Goal: Transaction & Acquisition: Purchase product/service

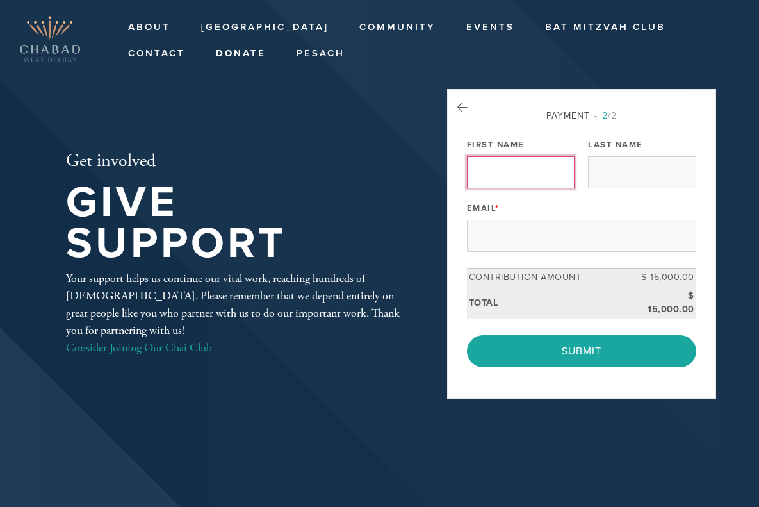
click at [539, 184] on input "First Name" at bounding box center [521, 172] width 108 height 32
click at [537, 176] on input "First Name" at bounding box center [521, 172] width 108 height 32
click at [535, 169] on input "First Name" at bounding box center [521, 172] width 108 height 32
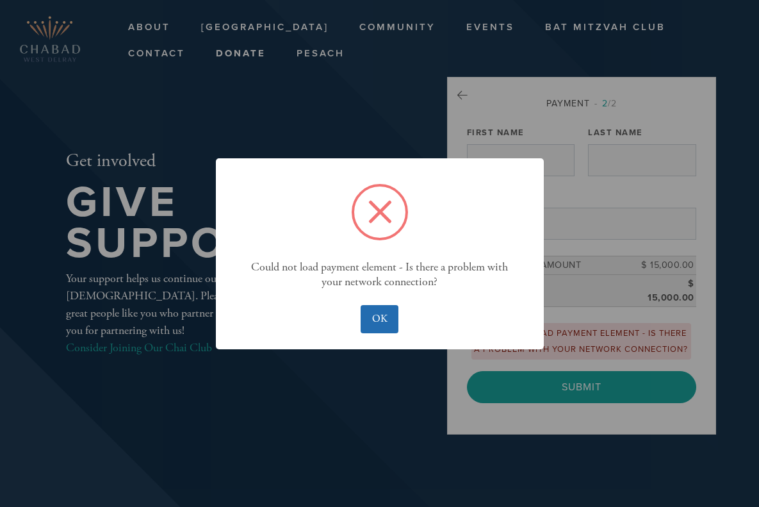
click at [371, 312] on button "OK" at bounding box center [380, 319] width 38 height 28
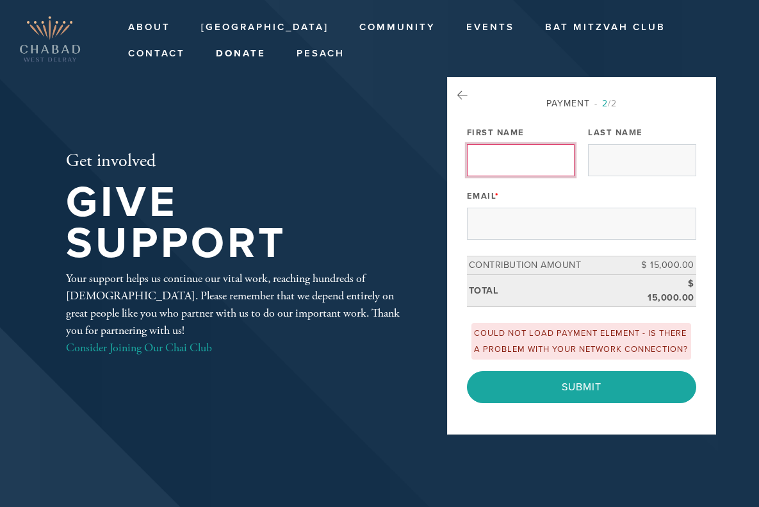
click at [518, 157] on input "First Name" at bounding box center [521, 160] width 108 height 32
type input "matthew"
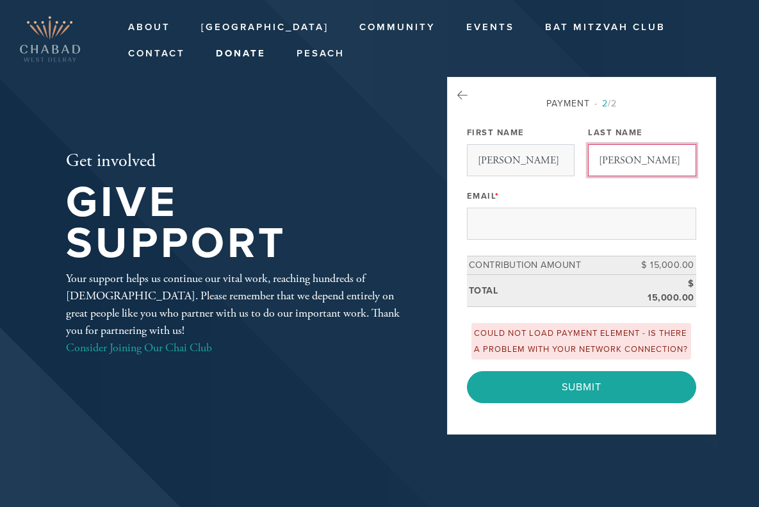
type input "maschler"
click at [479, 206] on div "Email *" at bounding box center [581, 212] width 229 height 53
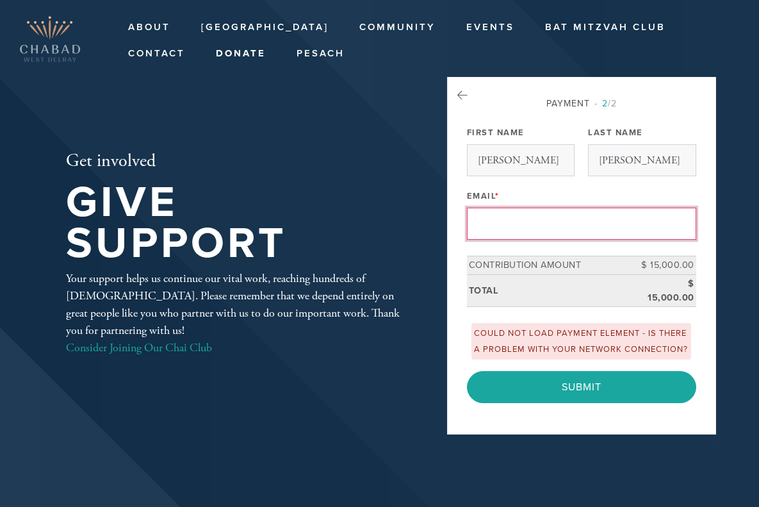
click at [485, 220] on input "Email *" at bounding box center [581, 224] width 229 height 32
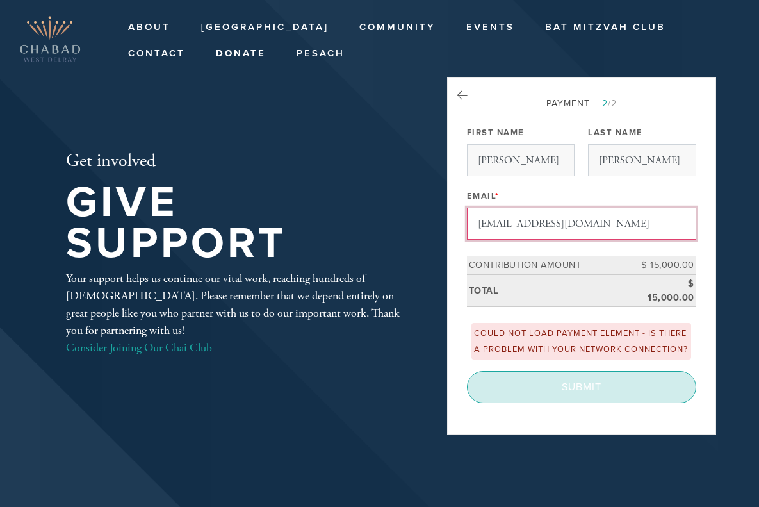
type input "matt@superdoe.com"
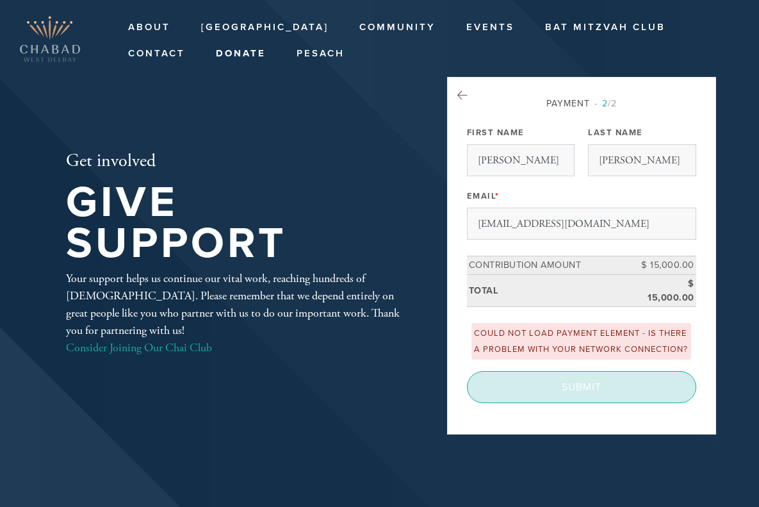
click at [555, 395] on input "Submit" at bounding box center [581, 387] width 229 height 32
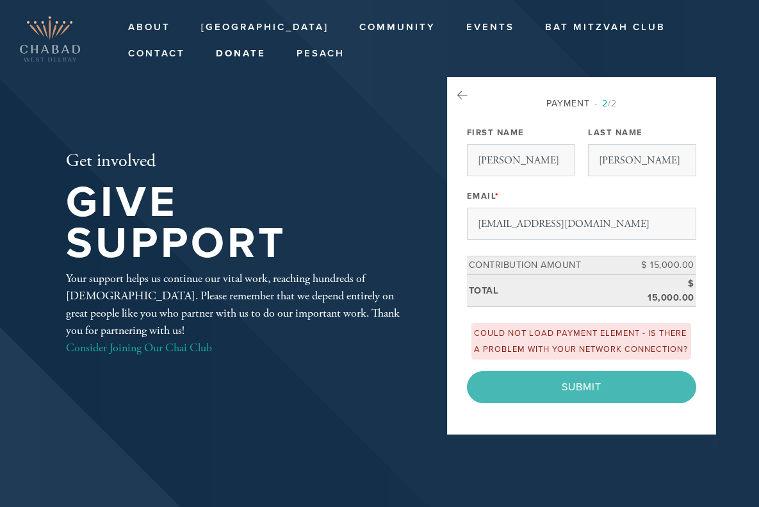
click at [566, 283] on td "Total" at bounding box center [553, 290] width 172 height 32
click at [621, 293] on td "Total" at bounding box center [553, 290] width 172 height 32
click at [589, 393] on div "< Previous Page Submit" at bounding box center [581, 387] width 229 height 32
click at [587, 401] on div "< Previous Page Submit" at bounding box center [581, 387] width 229 height 32
click at [585, 359] on div "Could not load payment element - Is there a problem with your network connectio…" at bounding box center [581, 341] width 220 height 37
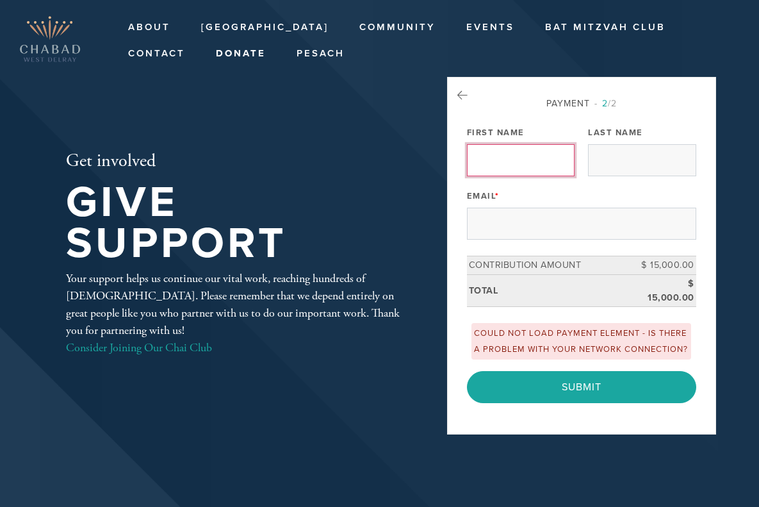
click at [548, 165] on input "First Name" at bounding box center [521, 160] width 108 height 32
type input "[PERSON_NAME]"
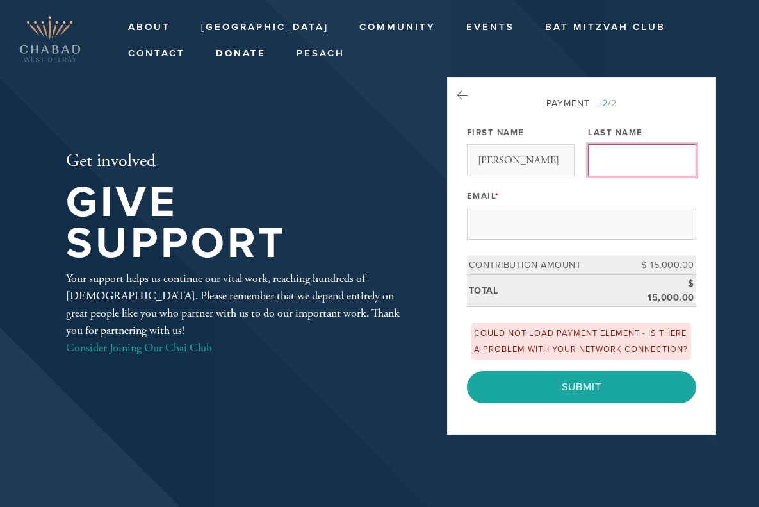
click at [612, 170] on input "Last Name" at bounding box center [642, 160] width 108 height 32
click at [628, 149] on input "Last Name" at bounding box center [642, 160] width 108 height 32
type input "[PERSON_NAME]"
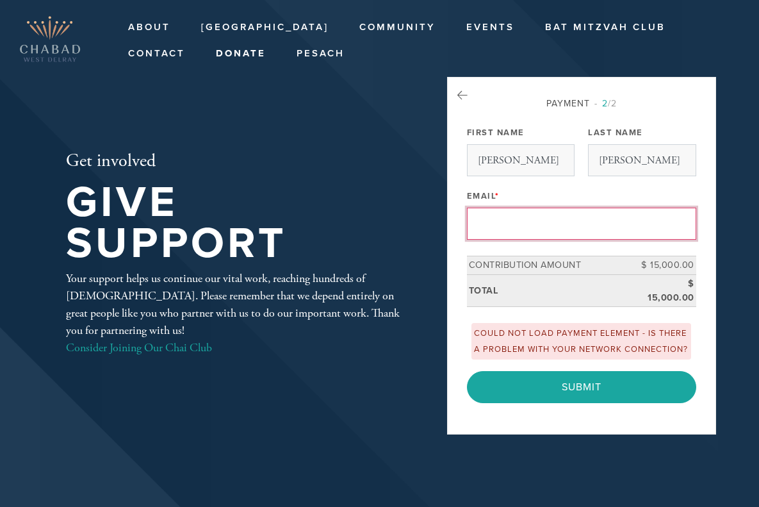
click at [597, 208] on input "Email *" at bounding box center [581, 224] width 229 height 32
type input "[EMAIL_ADDRESS][DOMAIN_NAME]"
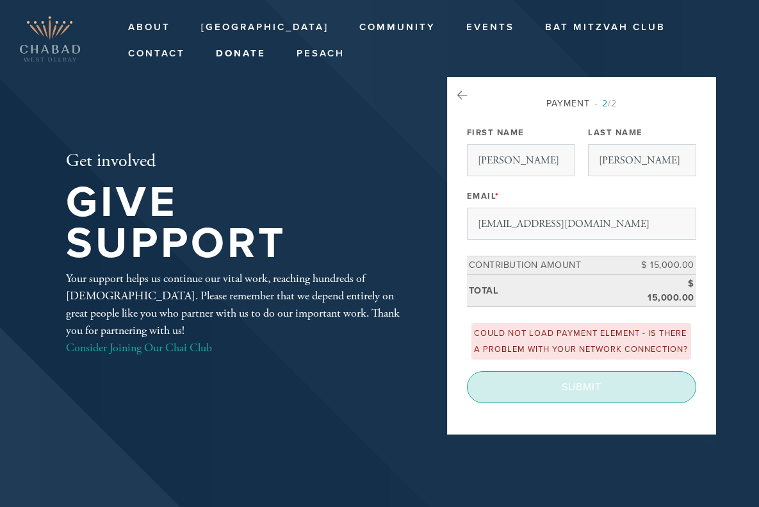
click at [556, 403] on input "Submit" at bounding box center [581, 387] width 229 height 32
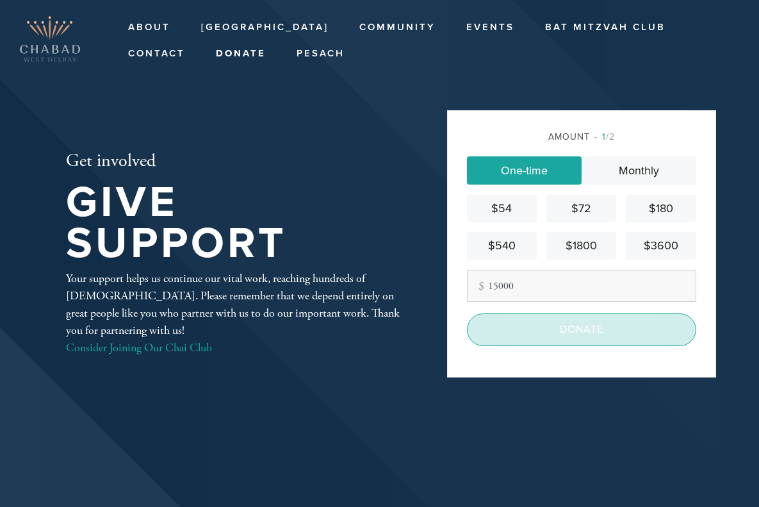
click at [567, 337] on input "Donate" at bounding box center [581, 329] width 229 height 32
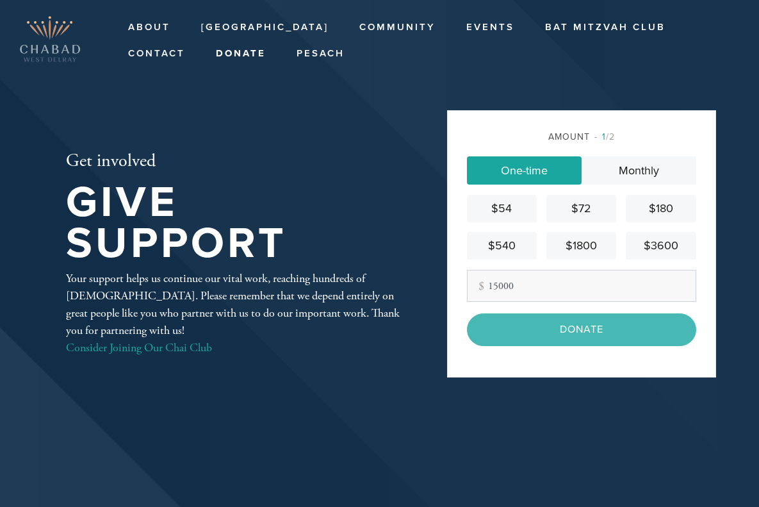
click at [577, 327] on div "Donate" at bounding box center [581, 329] width 229 height 32
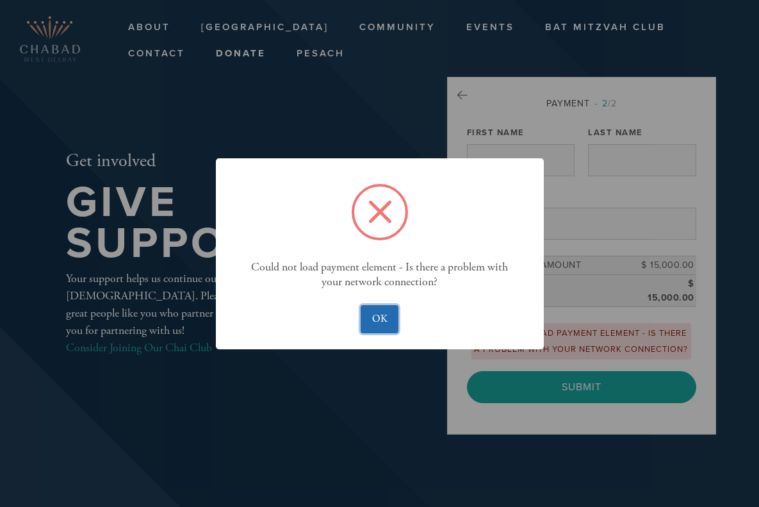
click at [376, 328] on button "OK" at bounding box center [380, 319] width 38 height 28
